Goal: Book appointment/travel/reservation

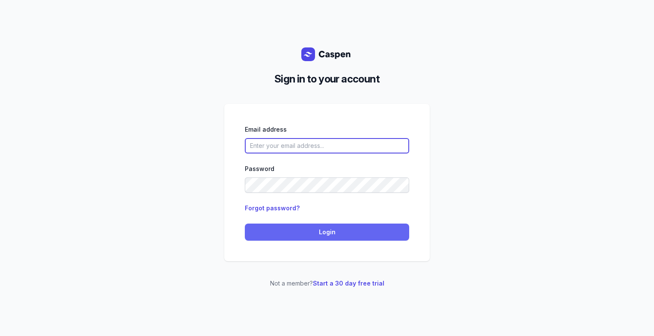
type input "[PERSON_NAME][EMAIL_ADDRESS][DOMAIN_NAME][PERSON_NAME]"
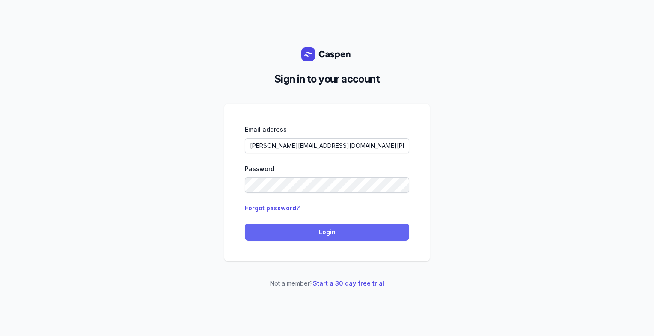
click at [344, 237] on span "Login" at bounding box center [327, 232] width 154 height 10
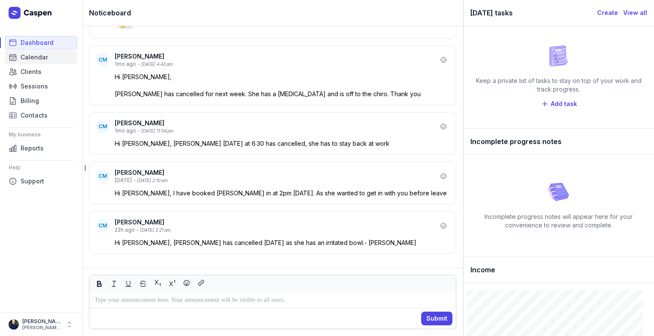
click at [37, 57] on span "Calendar" at bounding box center [34, 57] width 27 height 10
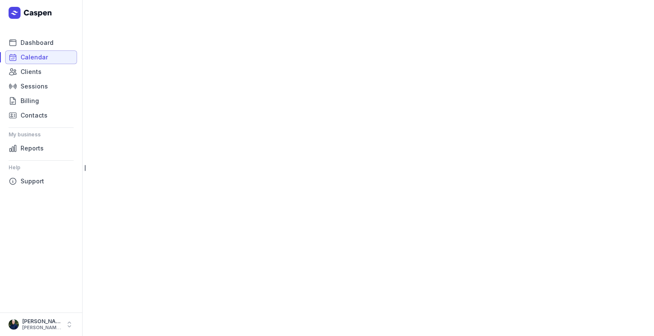
select select "week"
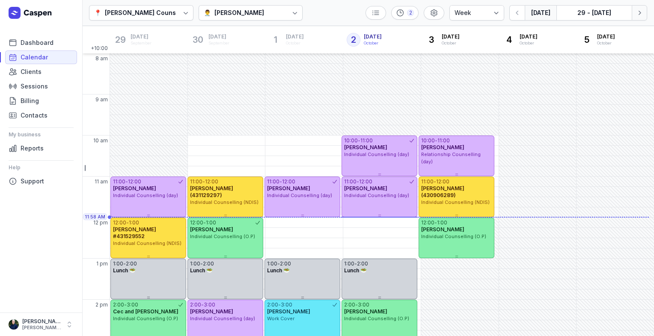
click at [642, 16] on icon "button" at bounding box center [639, 13] width 9 height 9
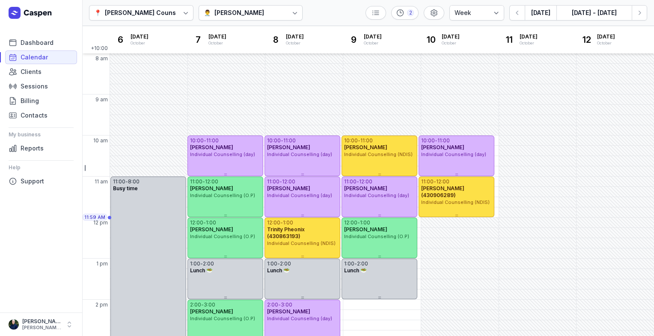
click at [253, 16] on div "Courtney McAliece" at bounding box center [239, 13] width 50 height 10
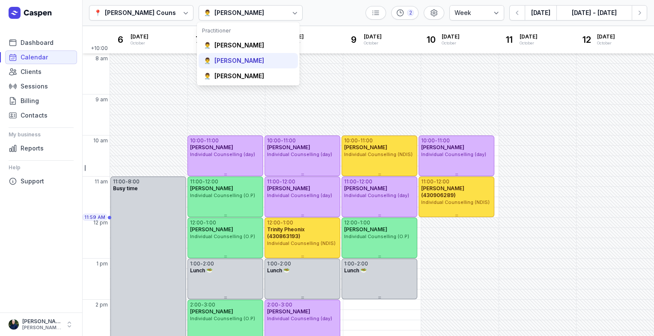
click at [232, 60] on div "Tanya Fisher" at bounding box center [239, 60] width 50 height 9
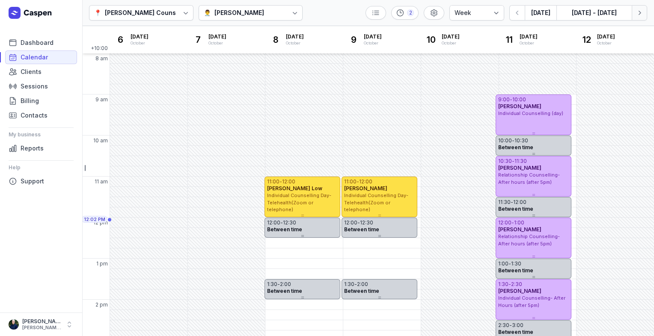
click at [640, 17] on button "Next week" at bounding box center [639, 12] width 15 height 15
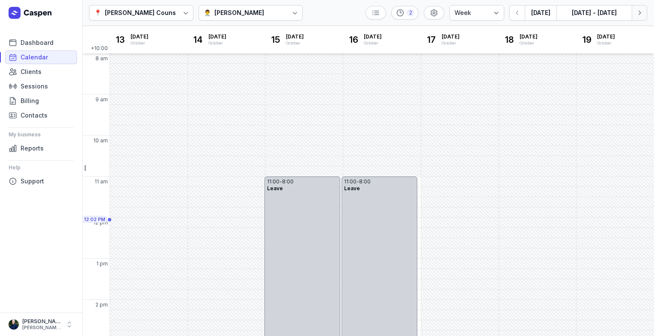
click at [640, 17] on button "Next week" at bounding box center [639, 12] width 15 height 15
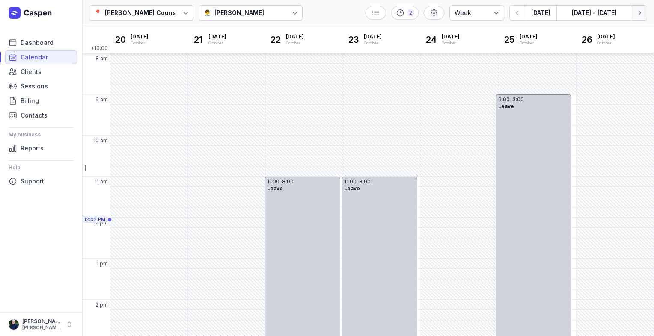
click at [640, 17] on button "Next week" at bounding box center [639, 12] width 15 height 15
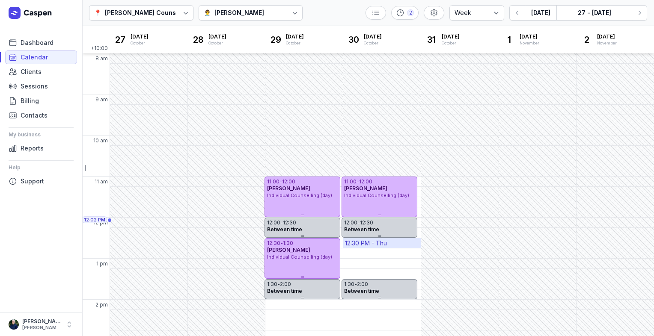
click at [371, 245] on div "12:30 PM - Thu" at bounding box center [366, 243] width 42 height 9
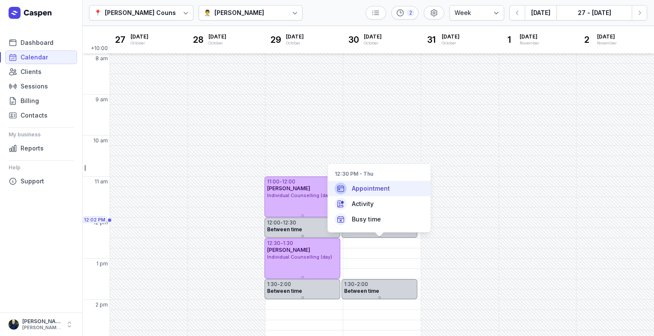
click at [380, 186] on span "Appointment" at bounding box center [371, 188] width 38 height 9
select select
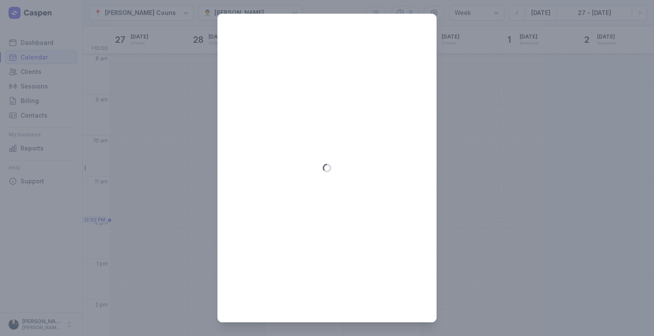
type input "2025-10-30"
select select "12:30"
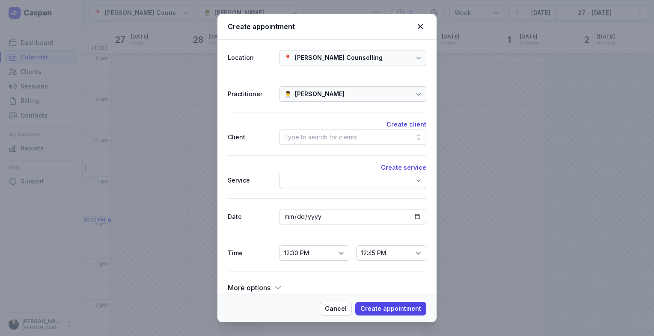
click at [306, 138] on div "Type to search for clients" at bounding box center [320, 137] width 73 height 10
type input "f"
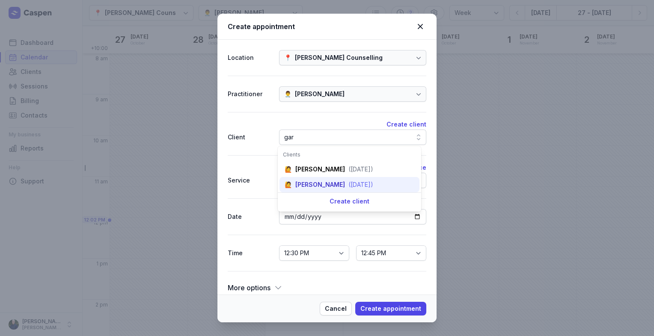
type input "gar"
click at [316, 188] on div "Gary Zoutenbier" at bounding box center [320, 185] width 50 height 9
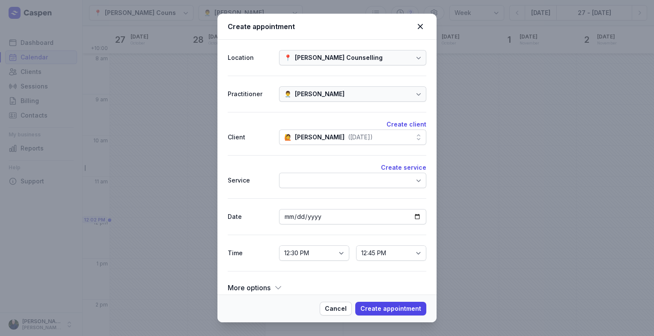
click at [306, 181] on div at bounding box center [352, 180] width 147 height 15
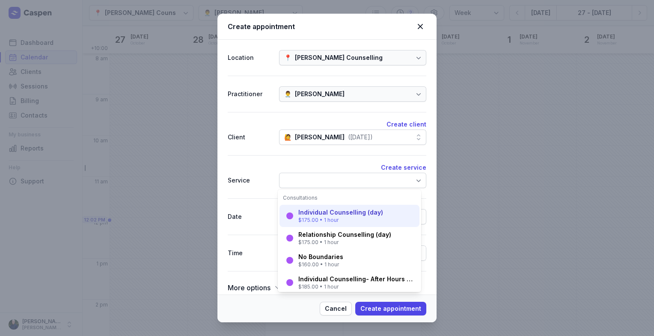
click at [306, 217] on div "$175.00 • 1 hour" at bounding box center [340, 220] width 85 height 7
select select "13:30"
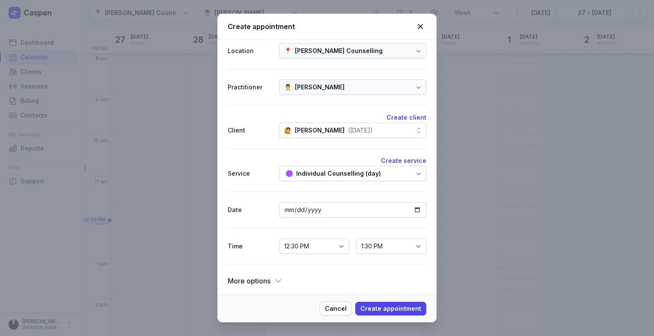
scroll to position [9, 0]
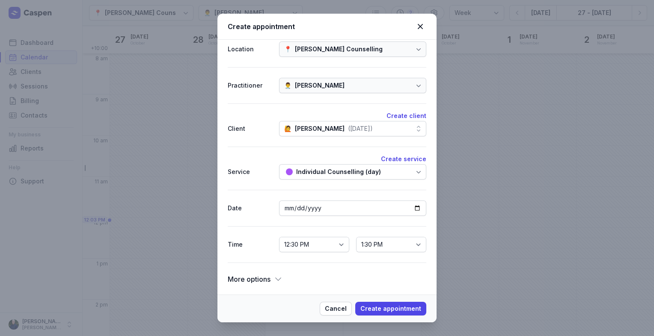
drag, startPoint x: 386, startPoint y: 312, endPoint x: 250, endPoint y: 235, distance: 156.2
click at [250, 236] on div "Create appointment Location 📍 Courtney Mac Counselling Practitioner 👨‍⚕️ Tanya …" at bounding box center [326, 168] width 219 height 309
click at [303, 165] on div "Individual Counselling (day)" at bounding box center [352, 171] width 147 height 15
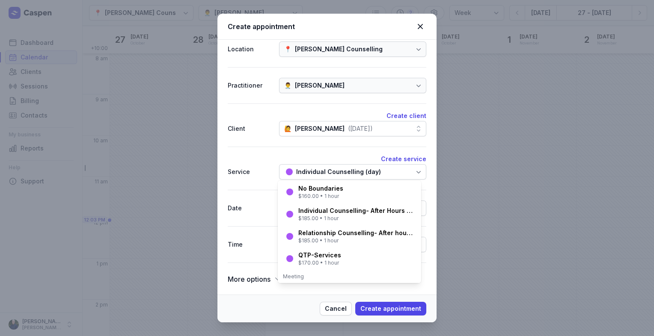
scroll to position [214, 0]
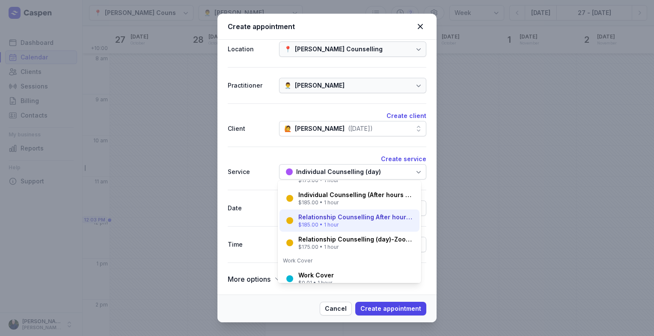
click at [307, 252] on div "Relationship Counselling (day)-Zoom or Telephone $175.00 • 1 hour" at bounding box center [349, 243] width 140 height 22
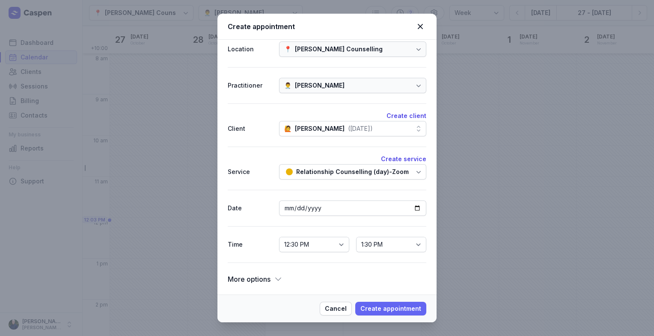
click at [397, 307] on span "Create appointment" at bounding box center [390, 309] width 61 height 10
select select
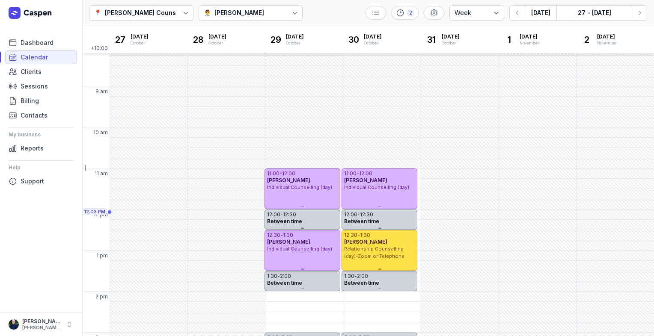
scroll to position [0, 0]
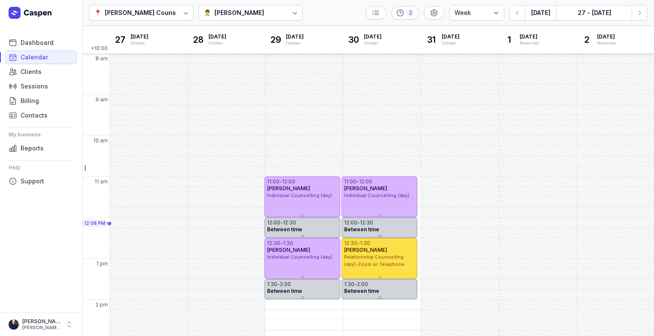
click at [181, 14] on icon at bounding box center [185, 13] width 9 height 9
click at [235, 14] on div "Tanya Fisher" at bounding box center [239, 13] width 50 height 10
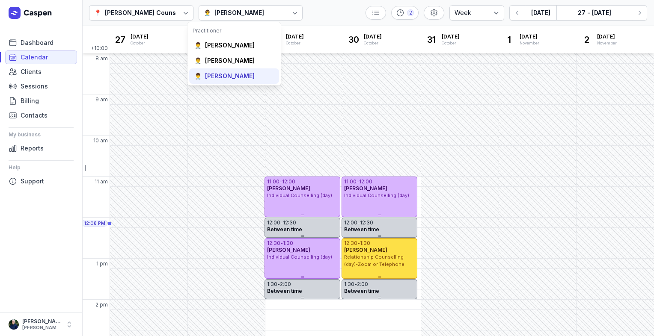
click at [224, 75] on div "Charlee Manaley" at bounding box center [230, 76] width 50 height 9
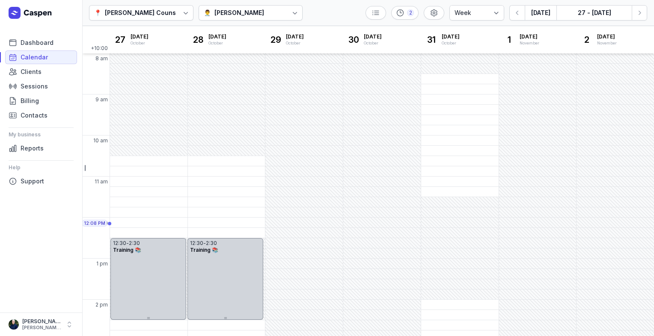
click at [217, 11] on div "Charlee Manaley" at bounding box center [239, 13] width 50 height 10
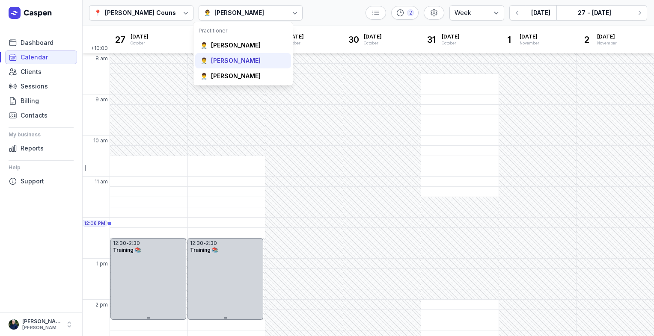
click at [213, 62] on div "Tanya Fisher" at bounding box center [236, 60] width 50 height 9
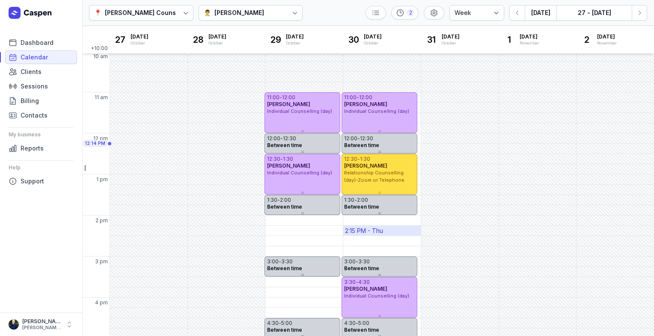
scroll to position [86, 0]
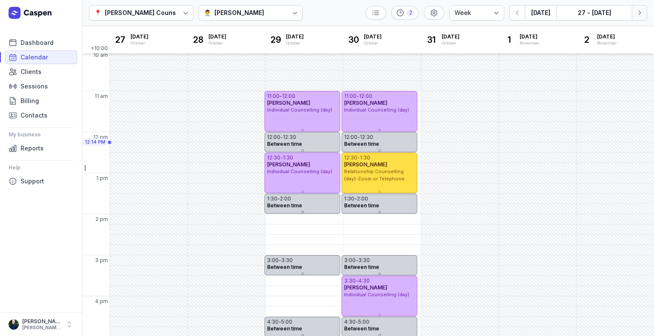
click at [641, 18] on button "Next week" at bounding box center [639, 12] width 15 height 15
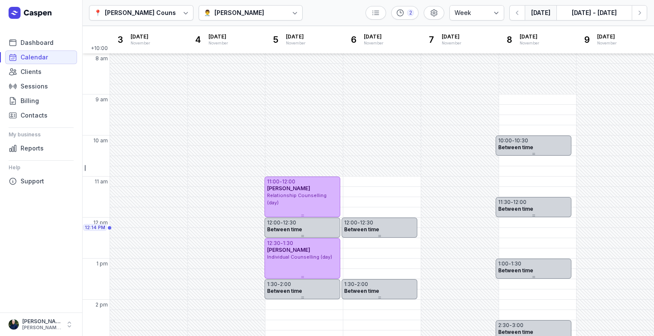
click at [549, 15] on button "Today" at bounding box center [541, 12] width 32 height 15
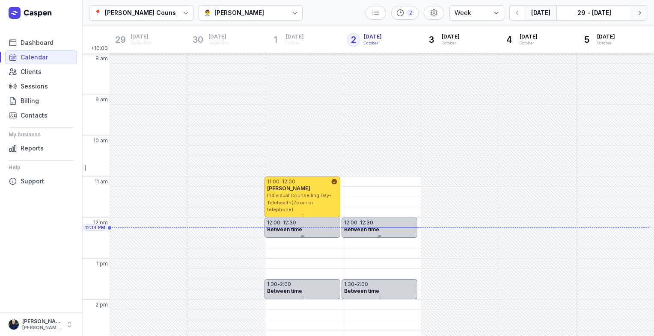
click at [645, 18] on button "Next week" at bounding box center [639, 12] width 15 height 15
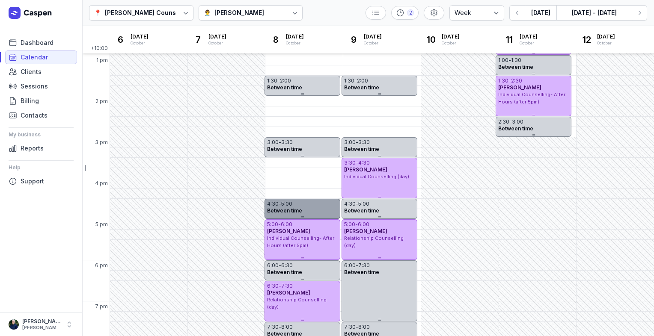
scroll to position [210, 0]
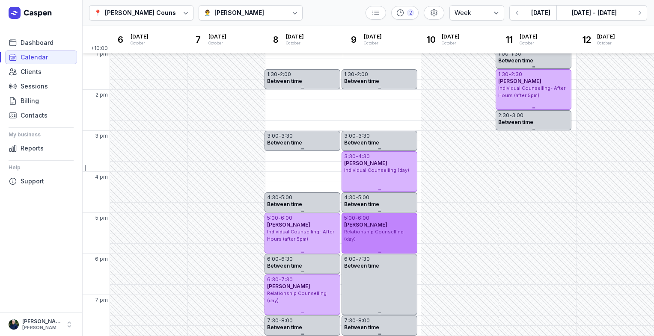
click at [365, 241] on div "5:00 - 6:00 Michael Fowler Relationship Counselling (day)" at bounding box center [380, 233] width 76 height 41
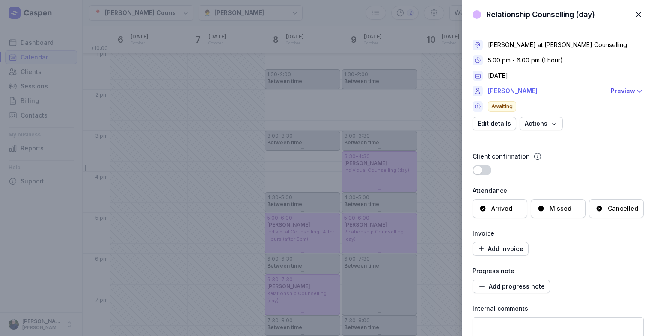
click at [518, 91] on link "Michael Fowler" at bounding box center [547, 91] width 118 height 10
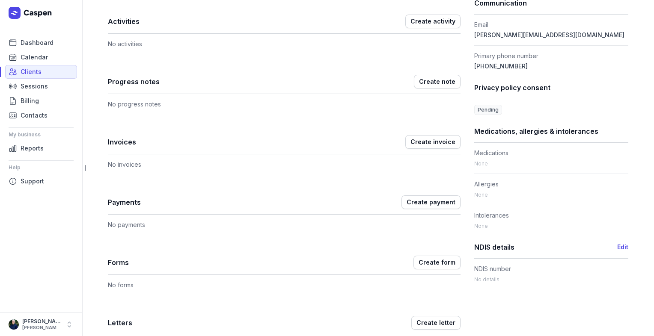
scroll to position [257, 0]
